Goal: Obtain resource: Obtain resource

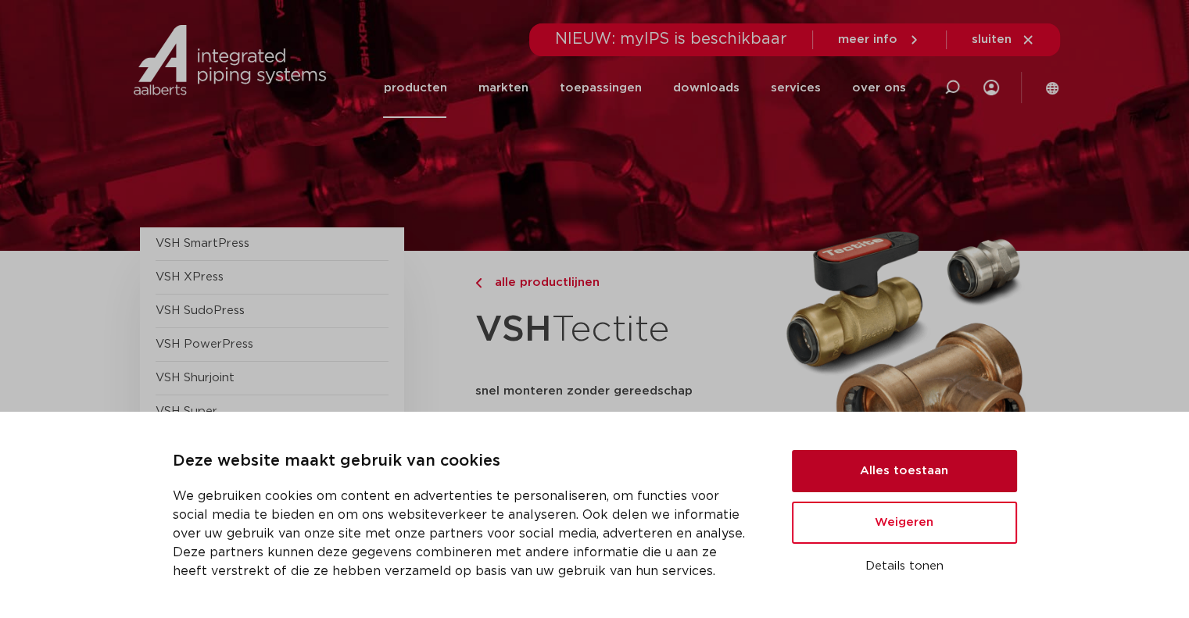
click at [938, 476] on button "Alles toestaan" at bounding box center [904, 471] width 225 height 42
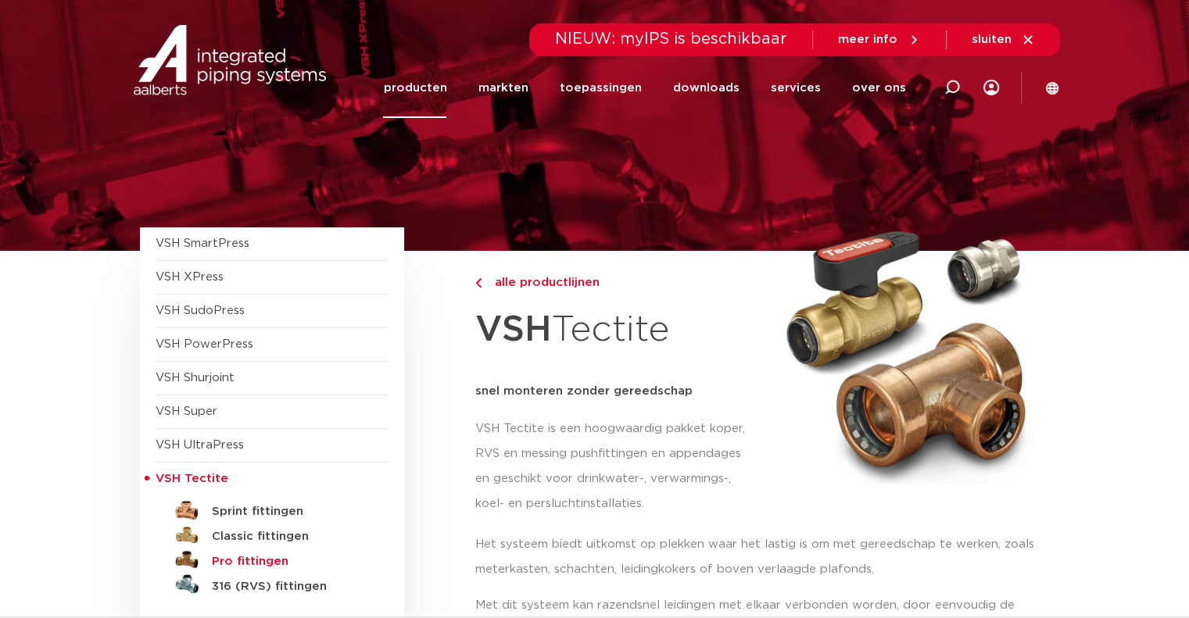
scroll to position [78, 0]
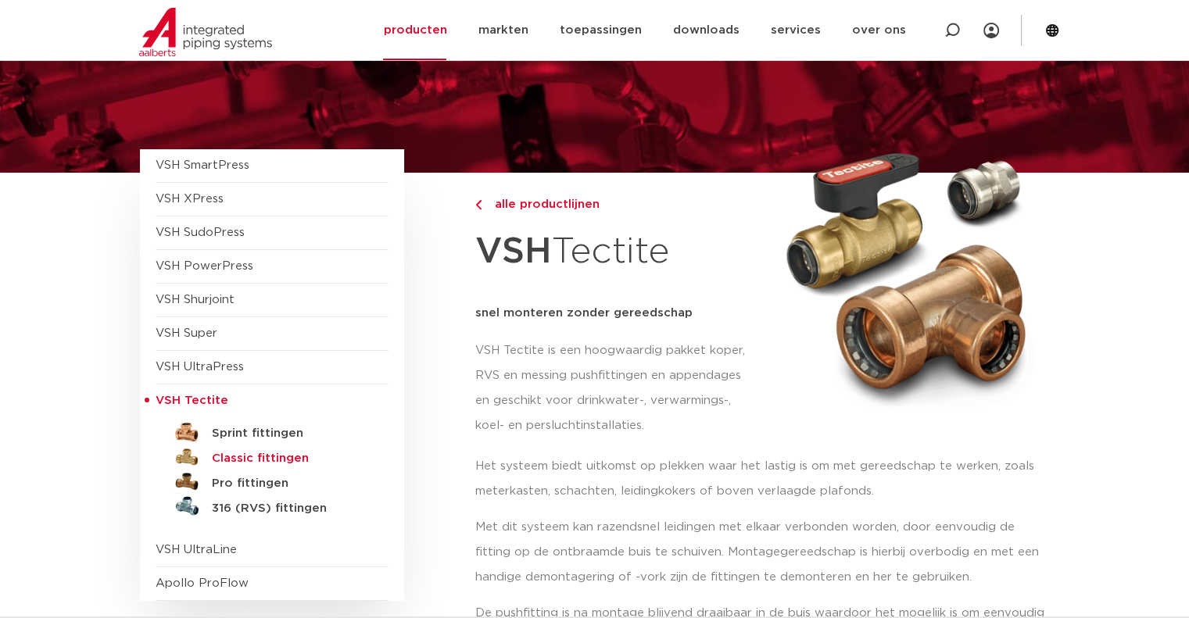
click at [252, 458] on h5 "Classic fittingen" at bounding box center [289, 459] width 155 height 14
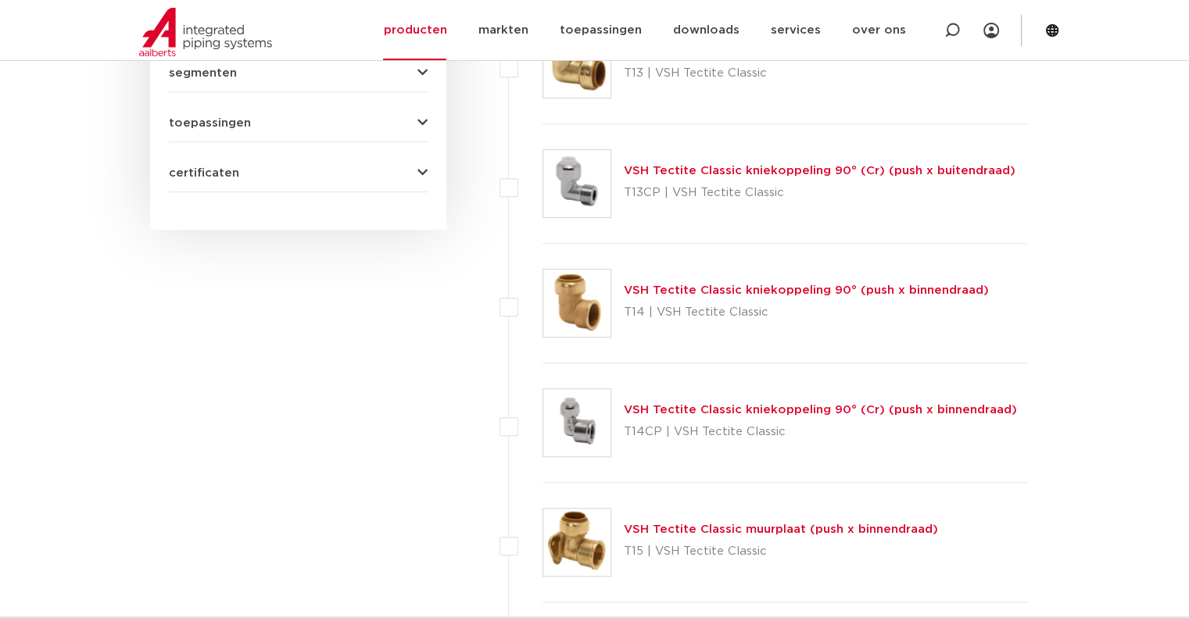
scroll to position [938, 0]
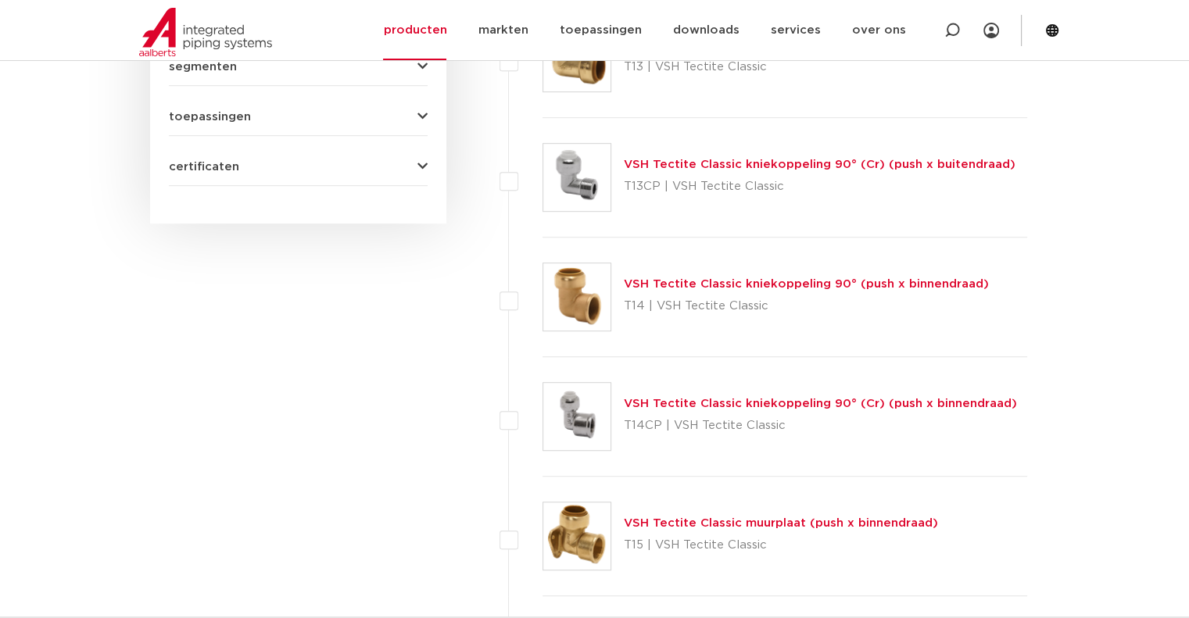
click at [651, 283] on link "VSH Tectite Classic kniekoppeling 90° (push x binnendraad)" at bounding box center [806, 284] width 365 height 12
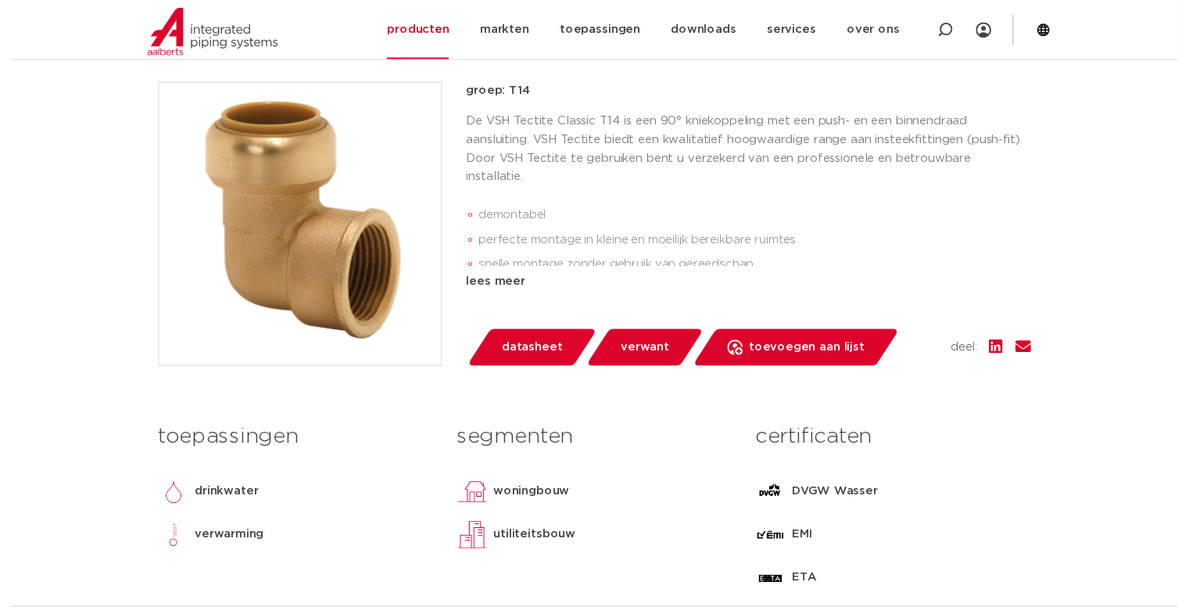
scroll to position [313, 0]
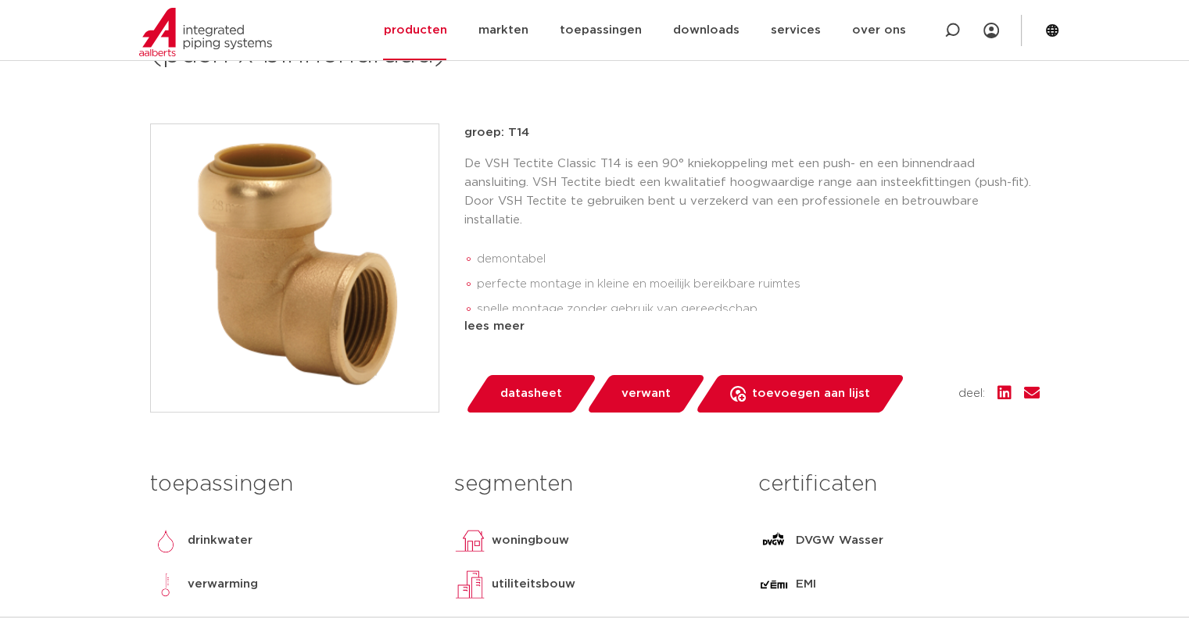
click at [524, 392] on span "datasheet" at bounding box center [531, 393] width 62 height 25
